Goal: Navigation & Orientation: Find specific page/section

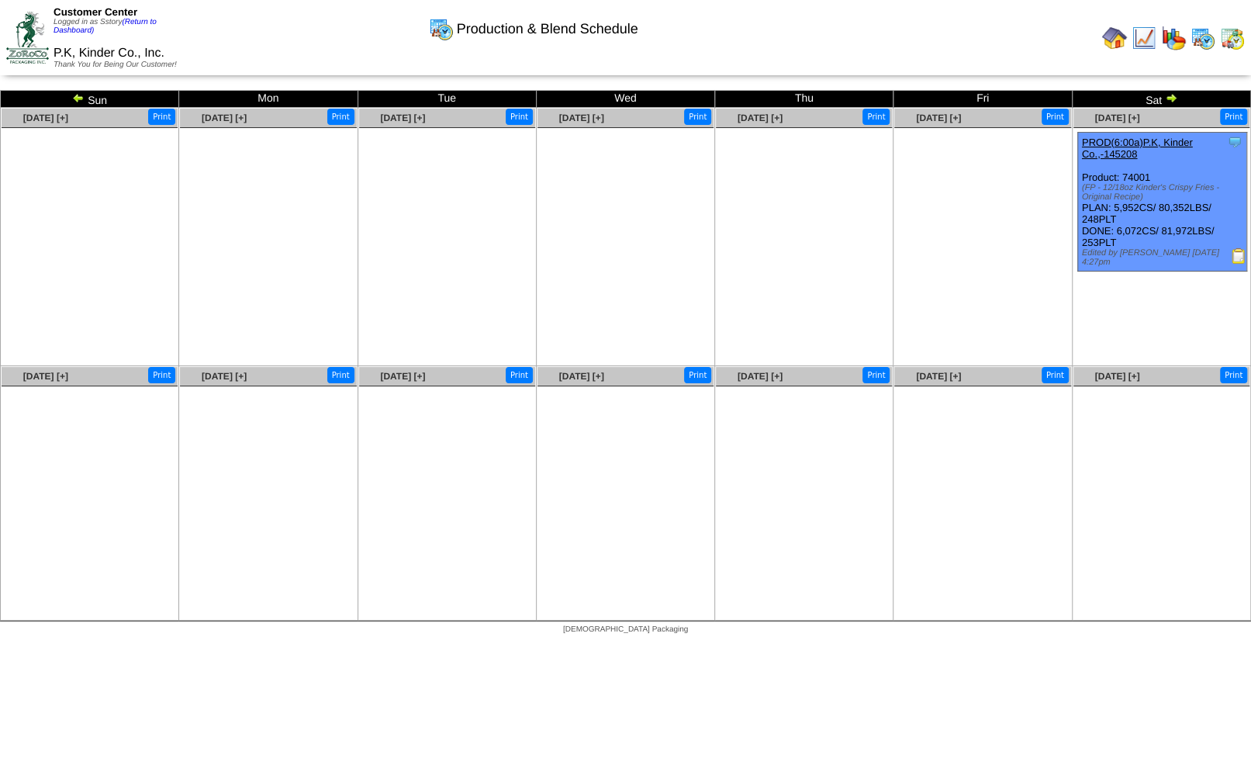
click at [1169, 102] on img at bounding box center [1171, 98] width 12 height 12
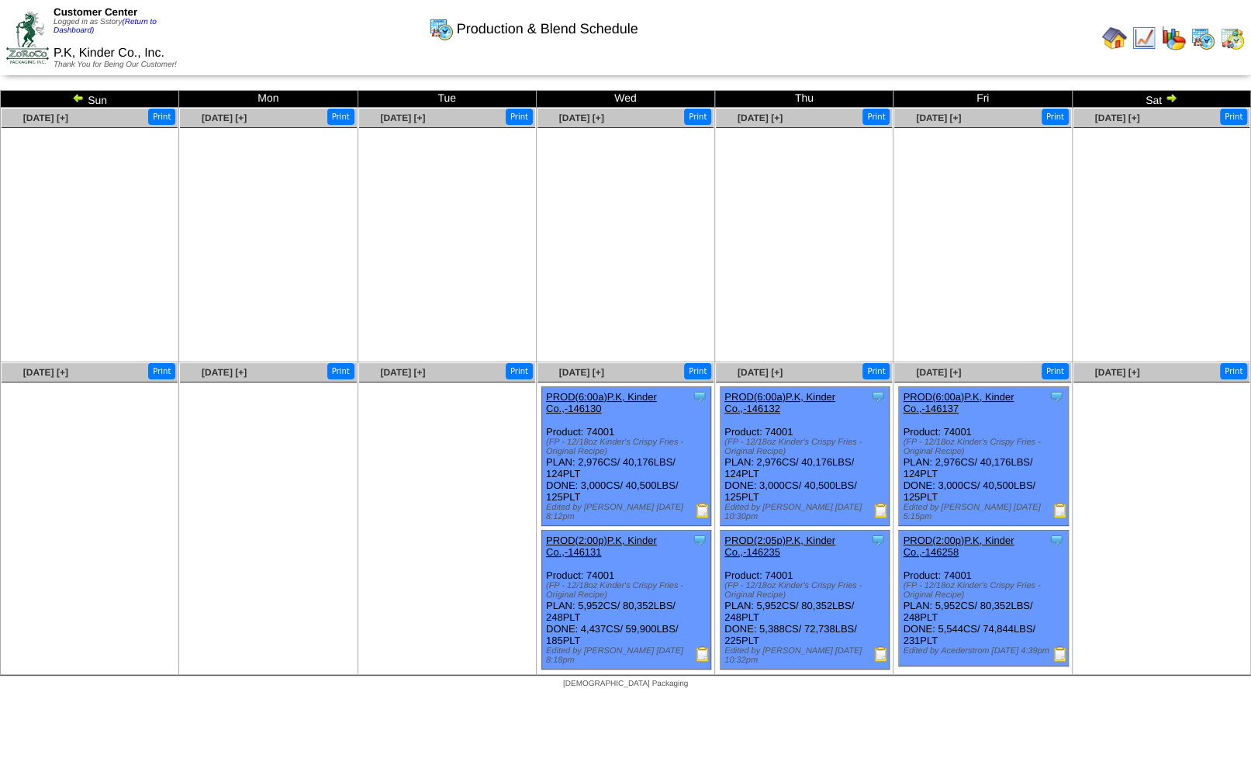
click at [1169, 102] on img at bounding box center [1171, 98] width 12 height 12
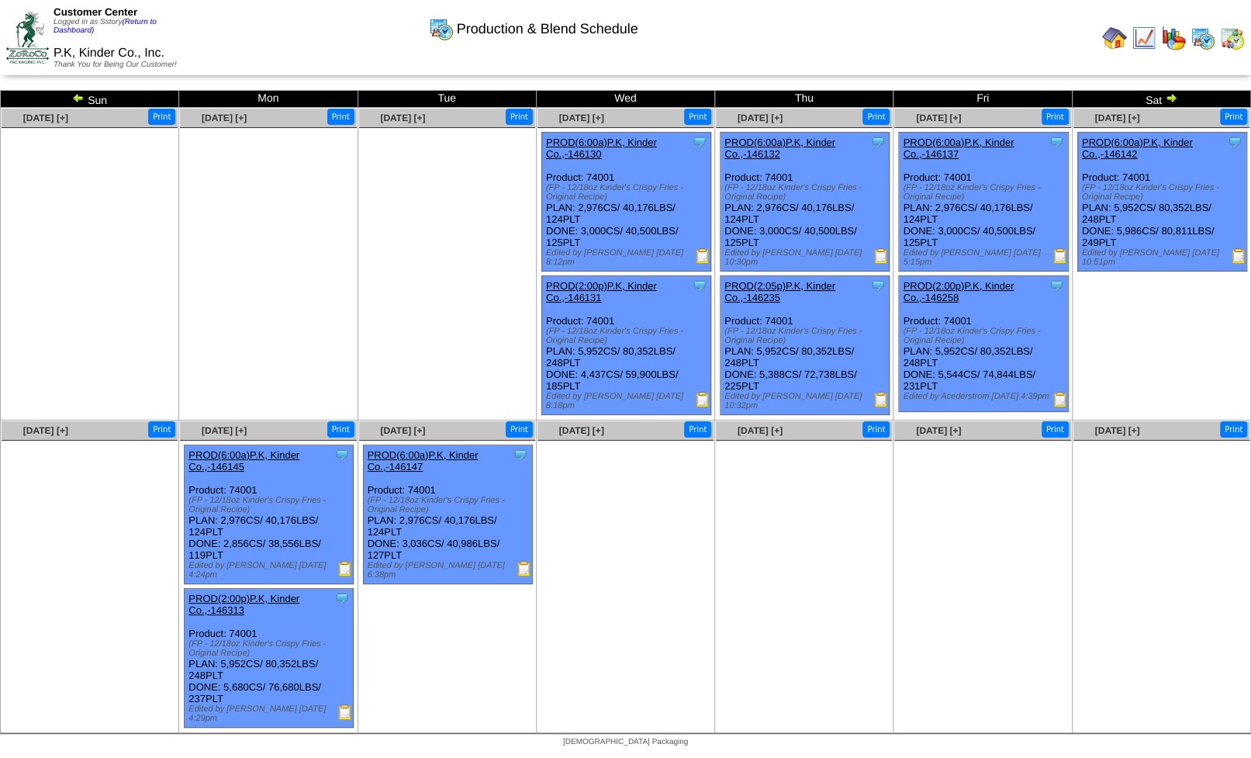
click at [1236, 37] on img at bounding box center [1232, 38] width 25 height 25
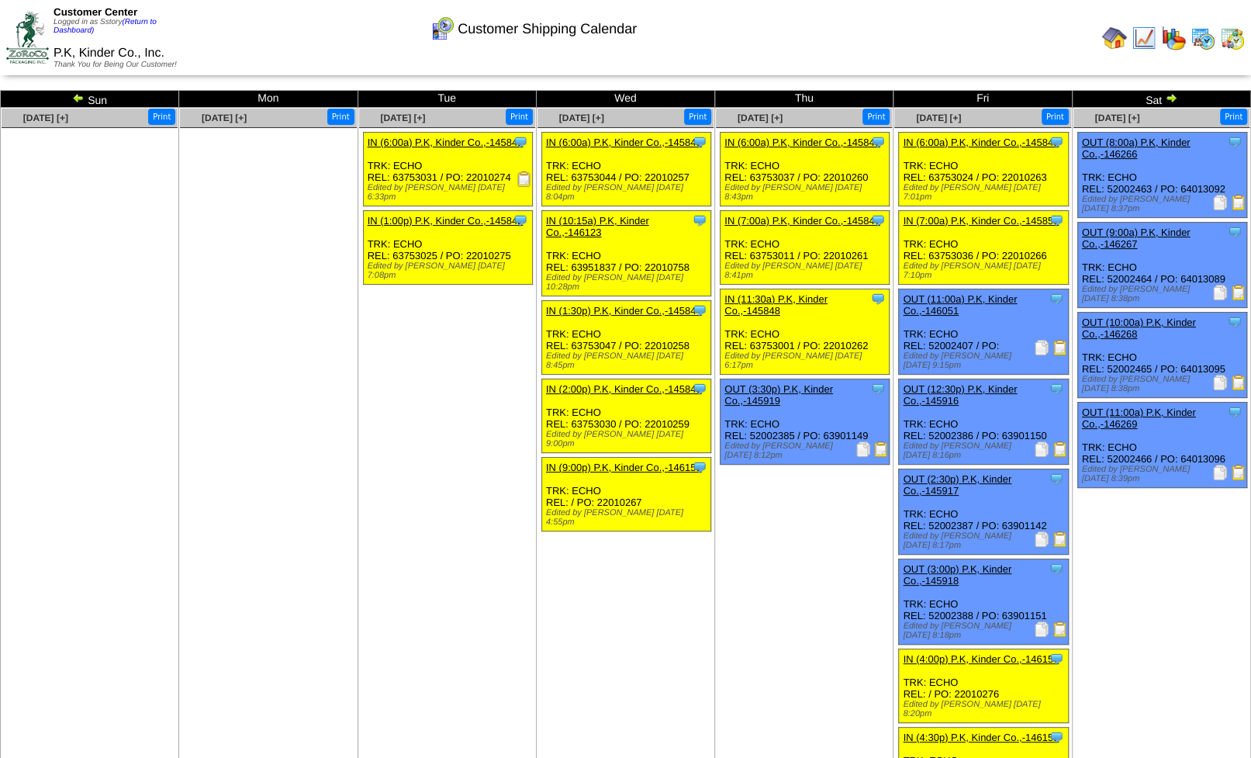
click at [1167, 103] on img at bounding box center [1171, 98] width 12 height 12
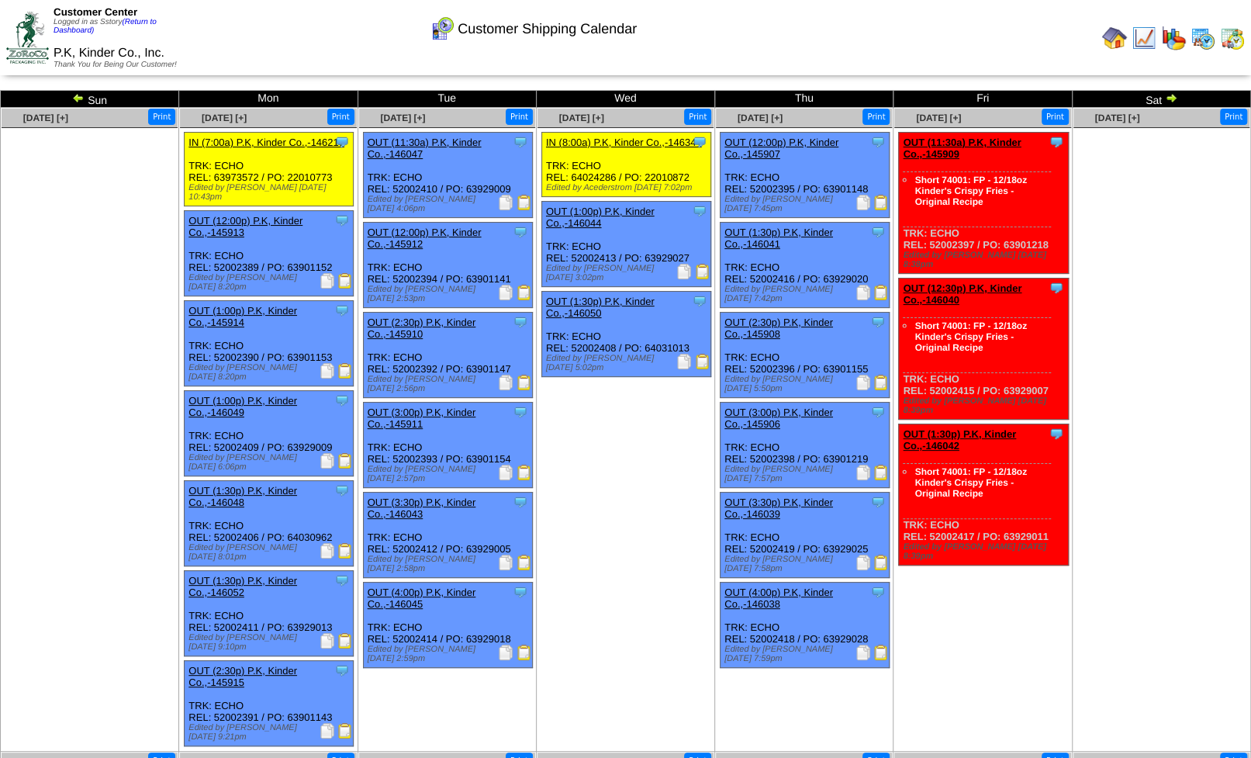
click at [1147, 40] on img at bounding box center [1144, 38] width 25 height 25
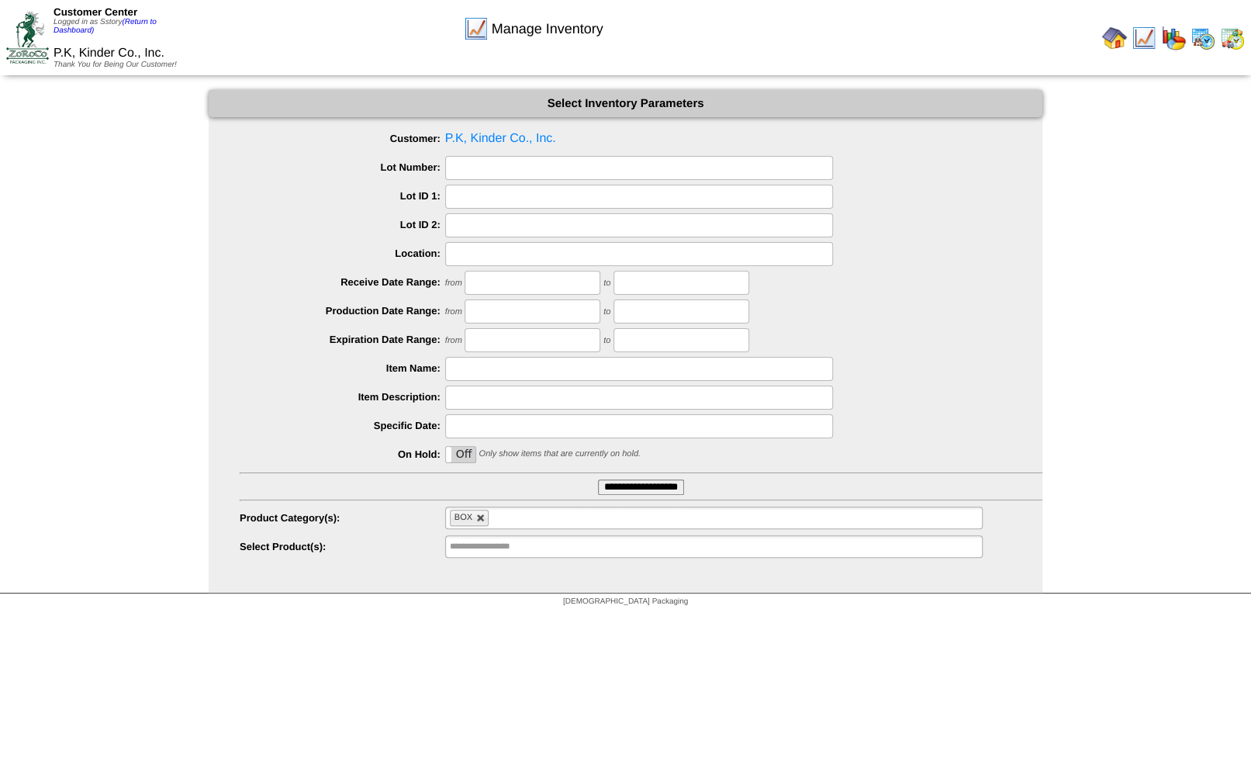
click at [482, 519] on link at bounding box center [480, 517] width 9 height 9
type input "**********"
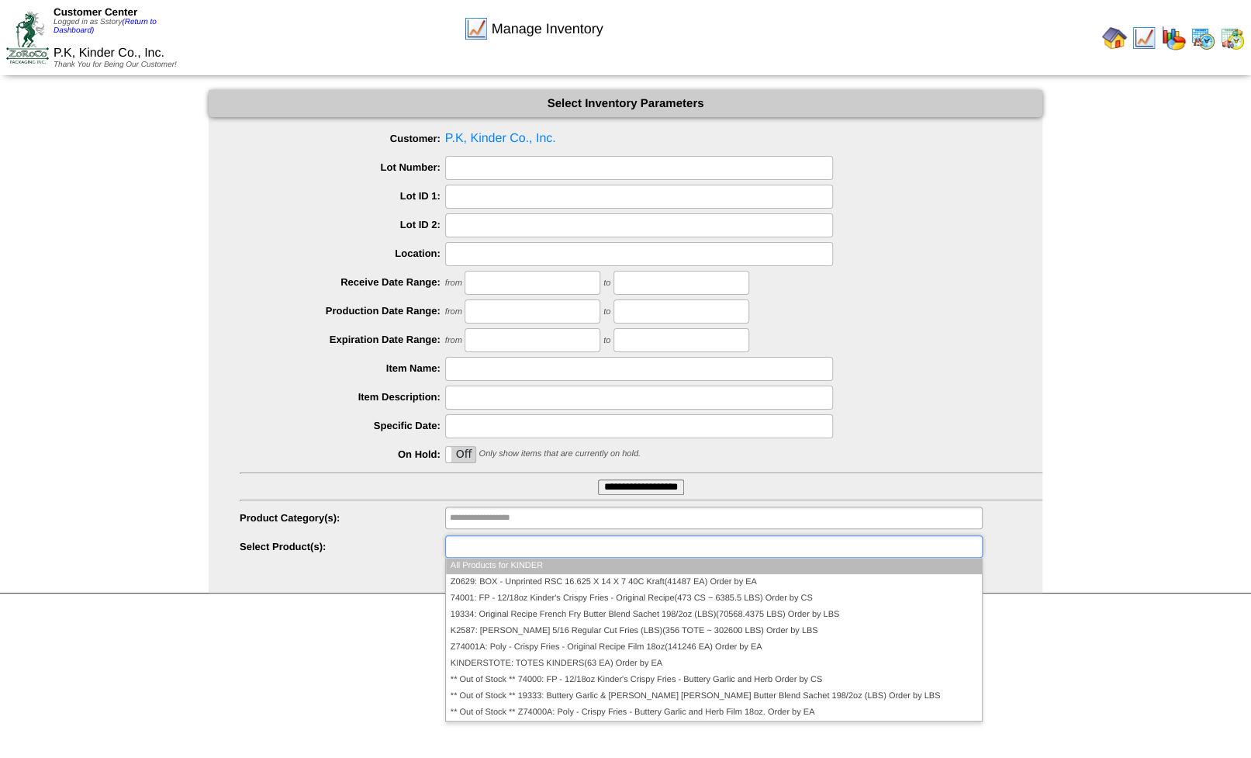
click at [486, 551] on input "text" at bounding box center [499, 546] width 99 height 19
drag, startPoint x: 1191, startPoint y: 173, endPoint x: 1193, endPoint y: 142, distance: 31.1
click at [1191, 172] on div "Manage Inventory Select Inventory Parameters Customer: P.K, Kinder Co., Inc. Lo…" at bounding box center [625, 341] width 1251 height 503
type input "**********"
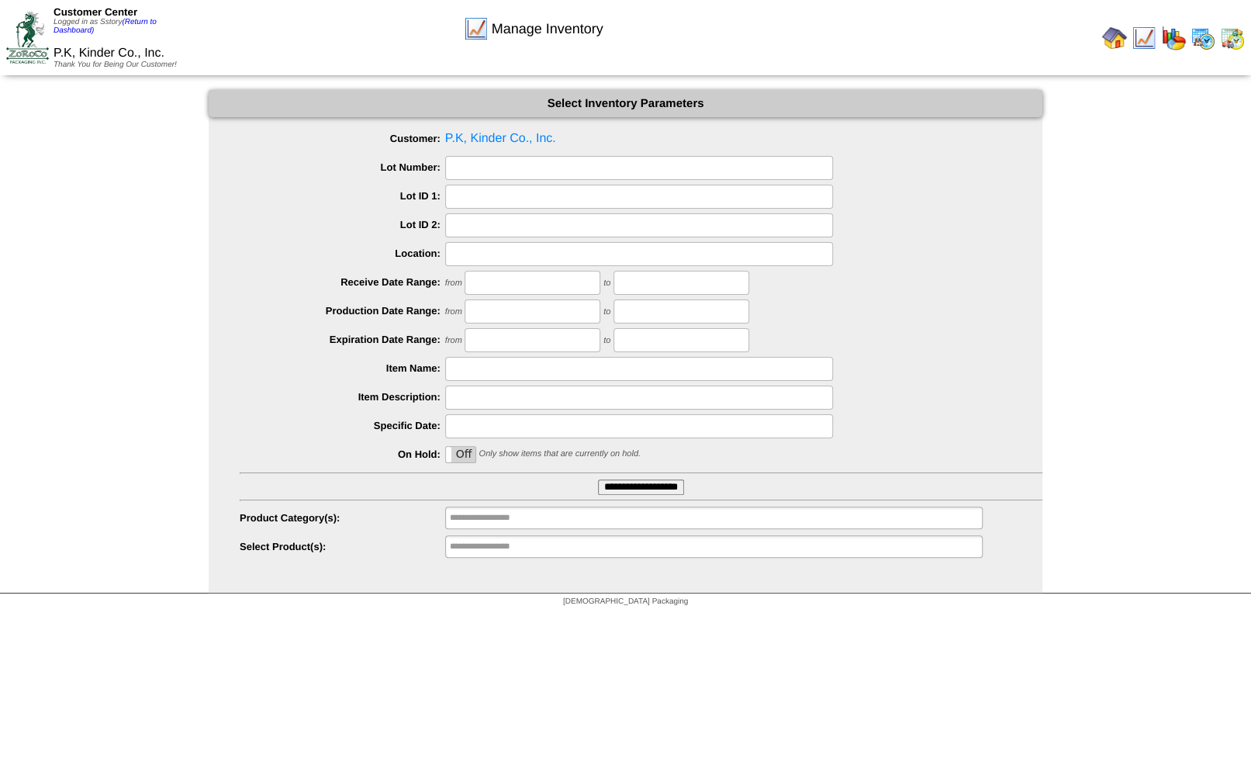
click at [1204, 35] on img at bounding box center [1203, 38] width 25 height 25
